Goal: Entertainment & Leisure: Consume media (video, audio)

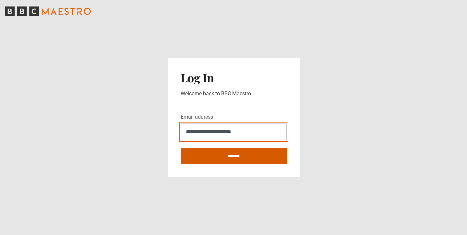
type input "**********"
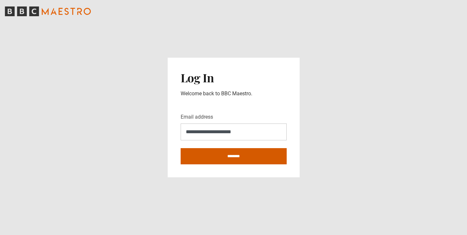
click at [248, 159] on input "********" at bounding box center [234, 156] width 106 height 16
type input "**********"
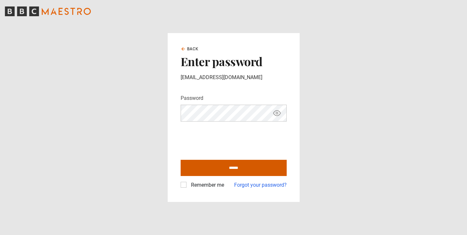
click at [233, 167] on input "******" at bounding box center [234, 168] width 106 height 16
type input "**********"
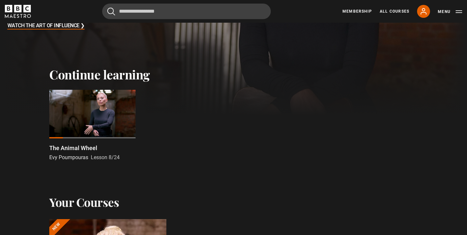
scroll to position [204, 0]
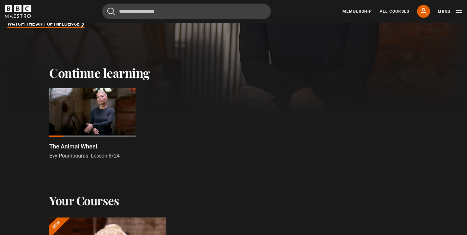
click at [113, 103] on div at bounding box center [92, 112] width 86 height 49
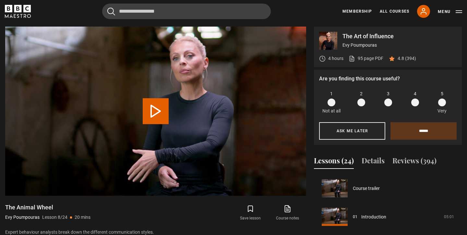
scroll to position [200, 0]
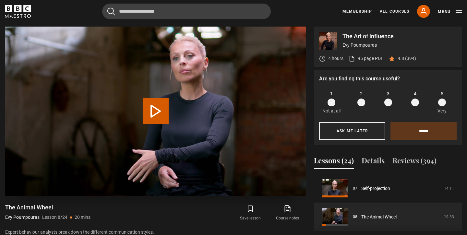
click at [158, 111] on button "Play Lesson The Animal Wheel" at bounding box center [156, 111] width 26 height 26
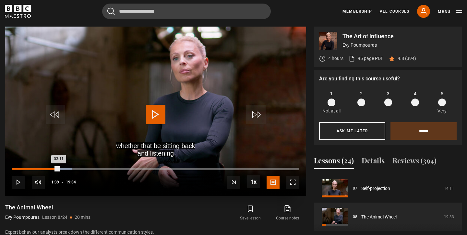
click at [36, 168] on div "Loaded : 20.86% 01:39 03:11" at bounding box center [156, 169] width 288 height 2
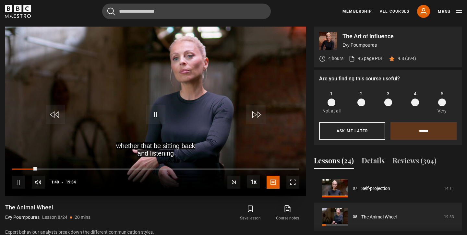
click at [24, 166] on div "10s Skip Back 10 seconds Pause 10s Skip Forward 10 seconds Loaded : 8.51% 01:28…" at bounding box center [155, 178] width 301 height 36
click at [24, 167] on div "10s Skip Back 10 seconds Pause 10s Skip Forward 10 seconds Loaded : 12.35% 01:2…" at bounding box center [155, 178] width 301 height 36
click at [20, 167] on div "10s Skip Back 10 seconds Pause 10s Skip Forward 10 seconds Loaded : 12.35% 01:2…" at bounding box center [155, 178] width 301 height 36
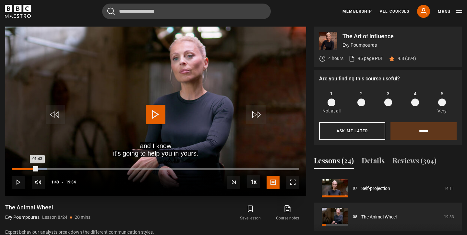
click at [17, 169] on div "Loaded : 12.35% 00:18 01:43" at bounding box center [156, 169] width 288 height 2
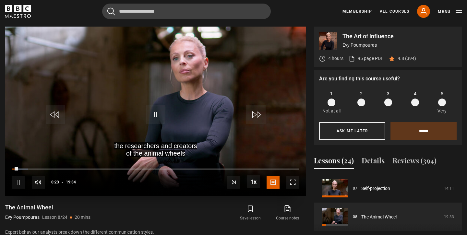
click at [158, 107] on span "Video Player" at bounding box center [155, 114] width 19 height 19
click at [179, 93] on video "Video Player" at bounding box center [155, 111] width 301 height 169
click at [189, 81] on video "Video Player" at bounding box center [155, 111] width 301 height 169
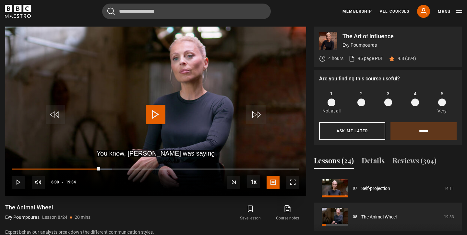
click at [154, 118] on span "Video Player" at bounding box center [155, 114] width 19 height 19
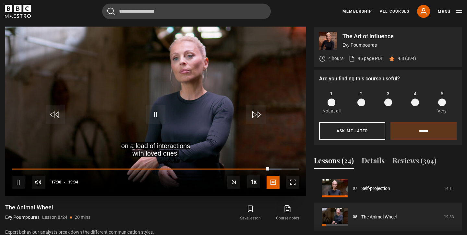
click at [152, 117] on span "Video Player" at bounding box center [155, 114] width 19 height 19
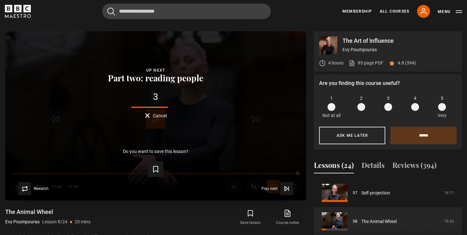
scroll to position [263, 0]
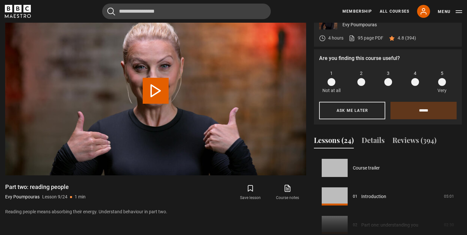
scroll to position [229, 0]
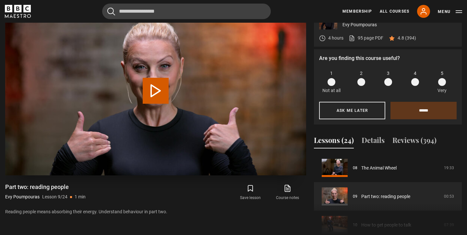
click at [157, 87] on button "Play Lesson Part two: reading people" at bounding box center [156, 91] width 26 height 26
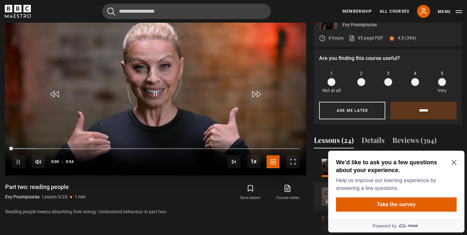
scroll to position [0, 0]
click at [455, 161] on icon "Close Maze Prompt" at bounding box center [454, 162] width 5 height 5
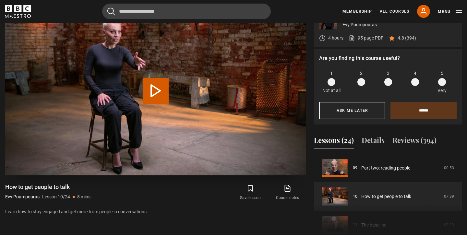
click at [155, 85] on button "Play Lesson How to get people to talk" at bounding box center [156, 91] width 26 height 26
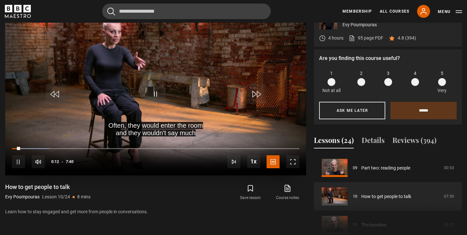
click at [155, 85] on span "Video Player" at bounding box center [155, 93] width 19 height 19
